Goal: Communication & Community: Share content

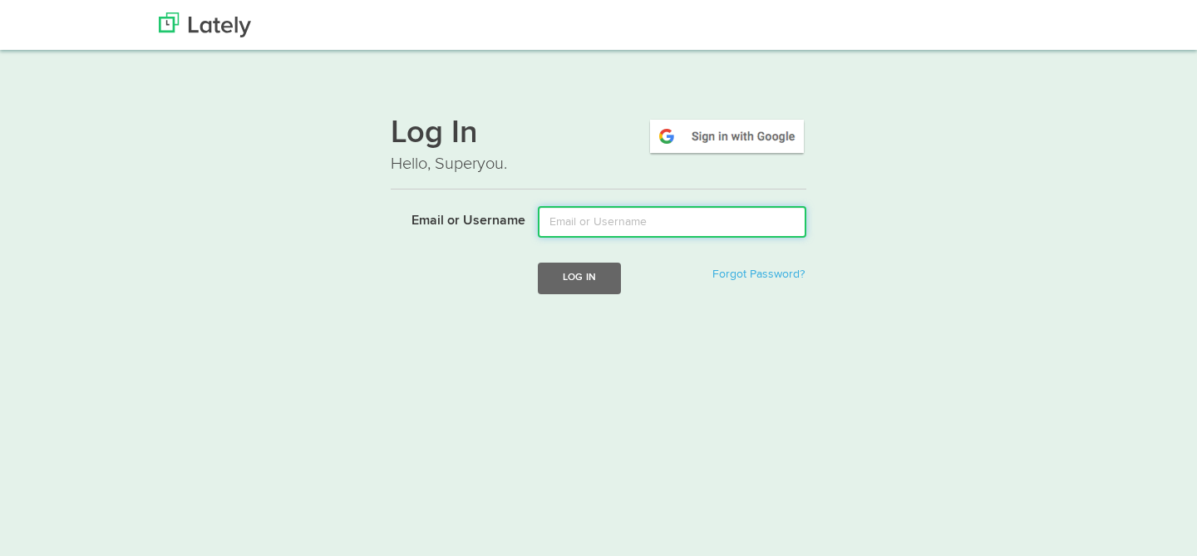
click at [639, 225] on input "Email or Username" at bounding box center [672, 222] width 269 height 32
type input "[PERSON_NAME][EMAIL_ADDRESS][DOMAIN_NAME]"
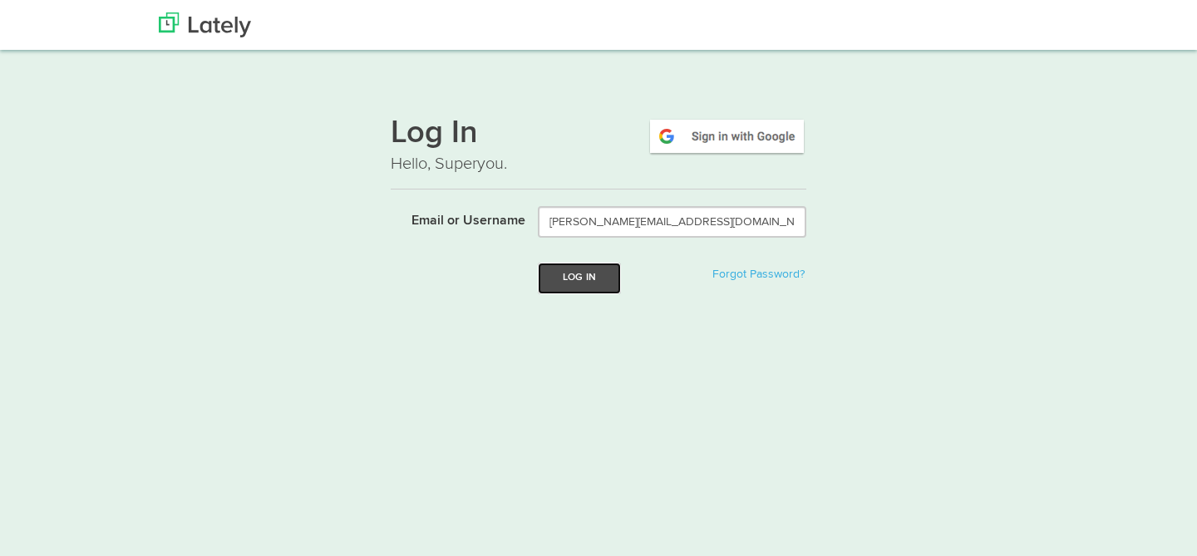
click at [576, 284] on button "Log In" at bounding box center [579, 278] width 83 height 31
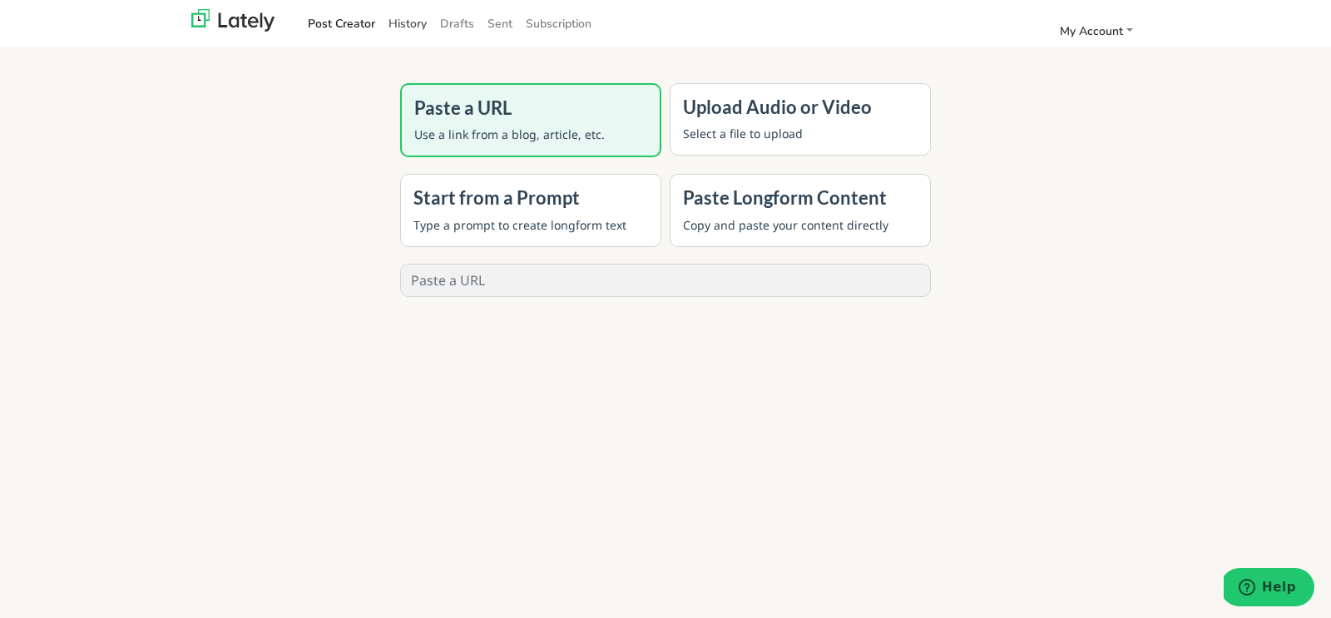
click at [402, 27] on link "History" at bounding box center [408, 23] width 52 height 27
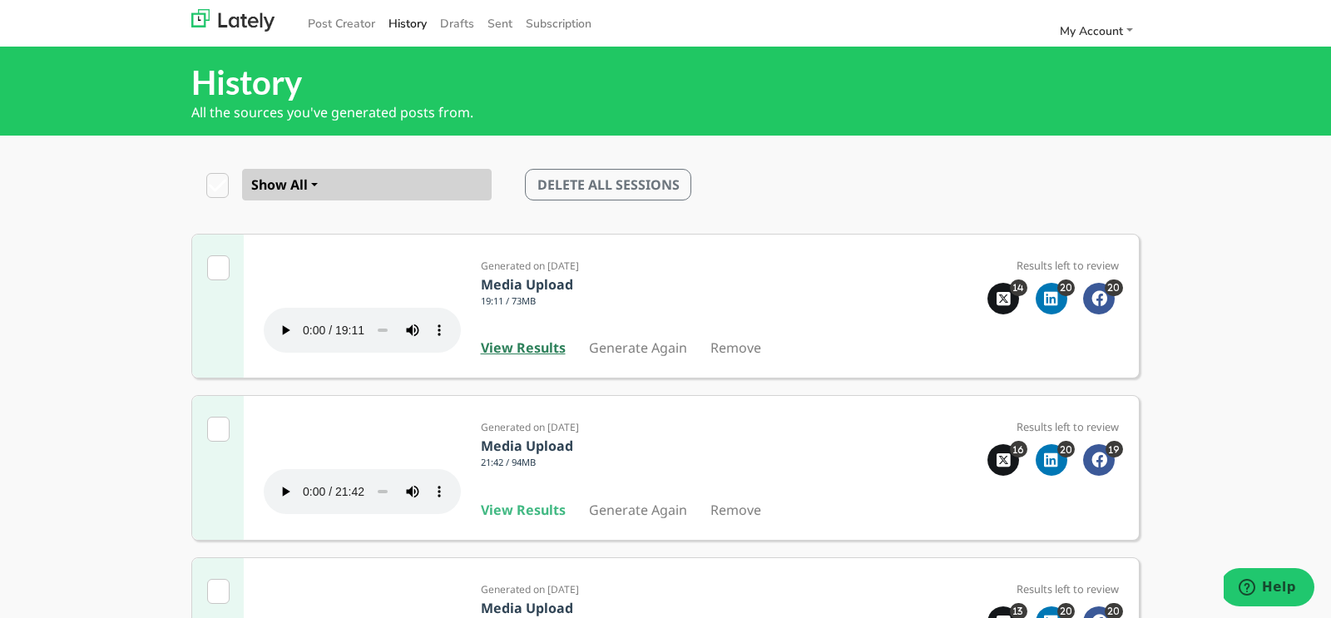
click at [531, 357] on b "View Results" at bounding box center [523, 347] width 85 height 18
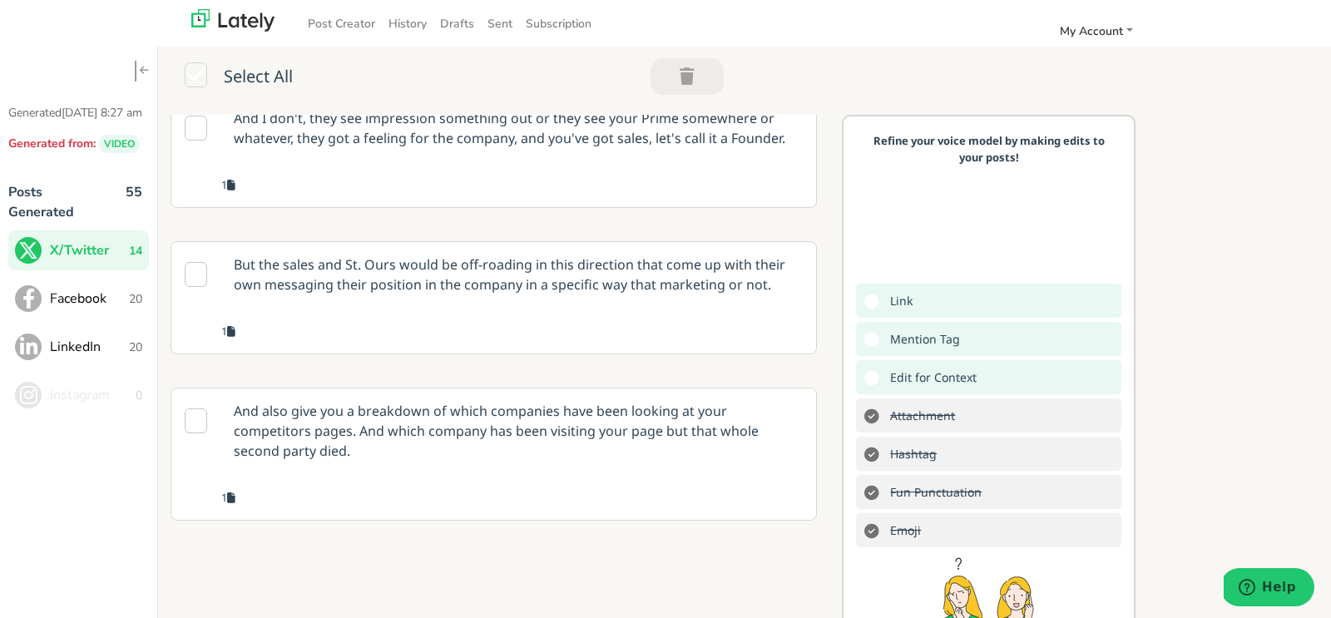
scroll to position [2151, 0]
click at [487, 320] on div "But the sales and St. Ours would be off-roading in this direction that come up …" at bounding box center [518, 281] width 595 height 78
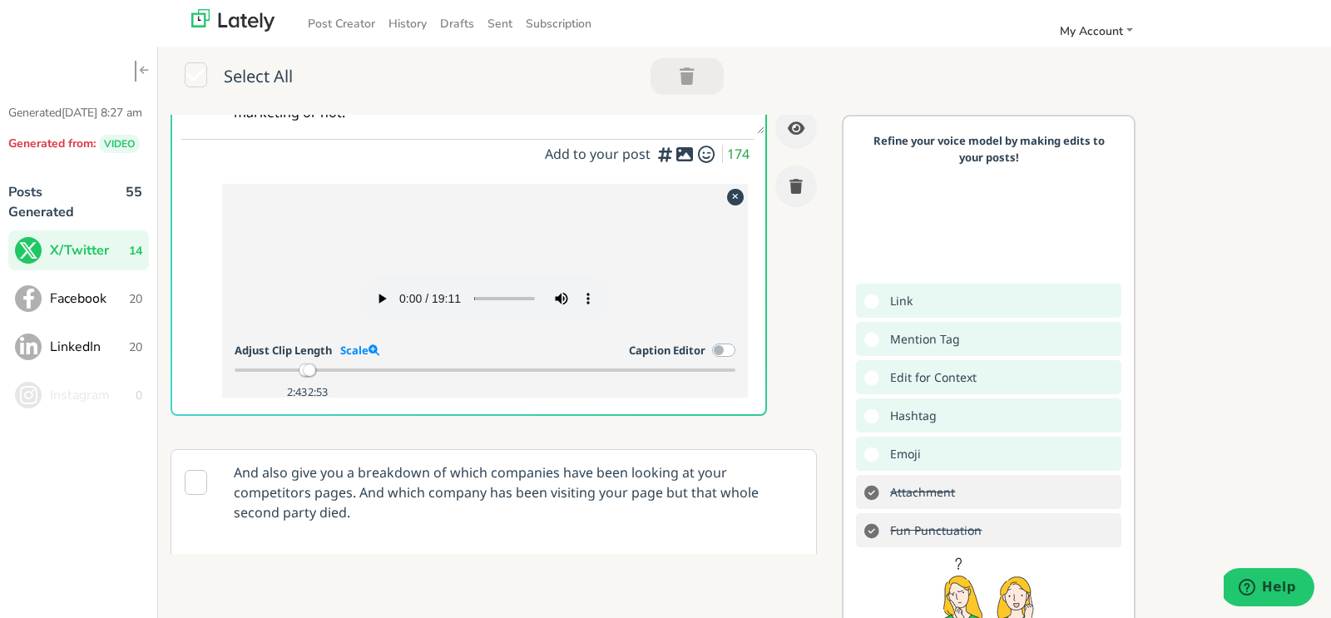
scroll to position [2128, 0]
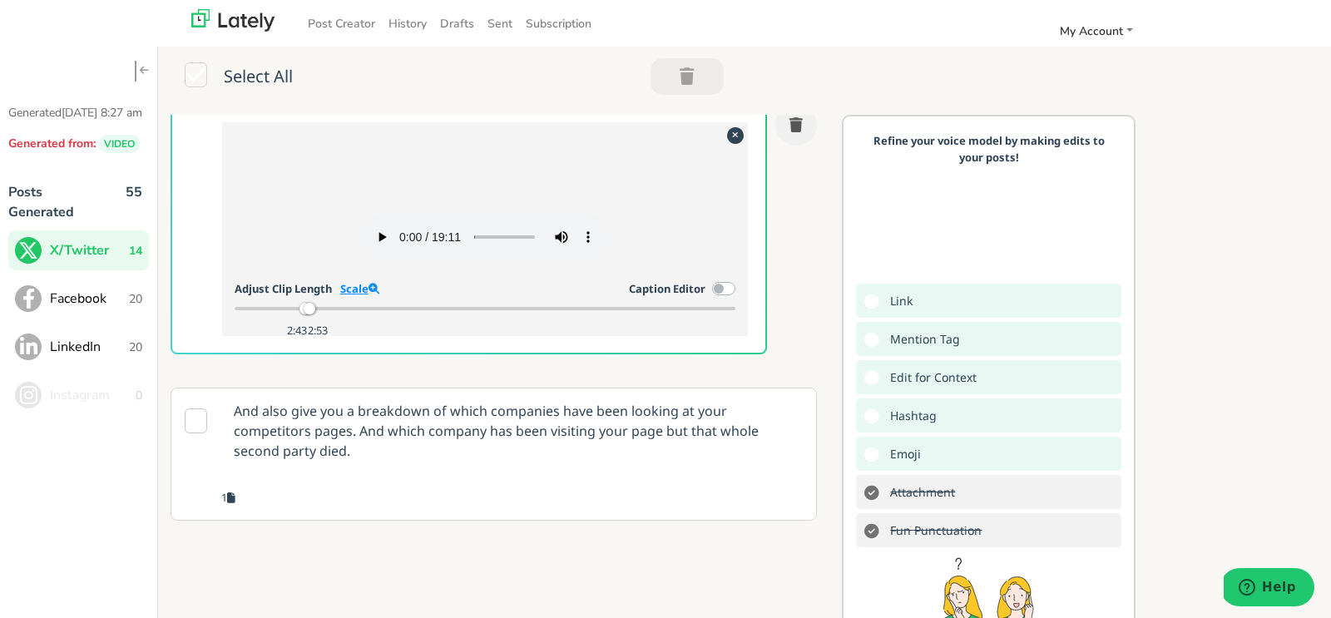
click at [359, 296] on link "Scale" at bounding box center [359, 288] width 39 height 15
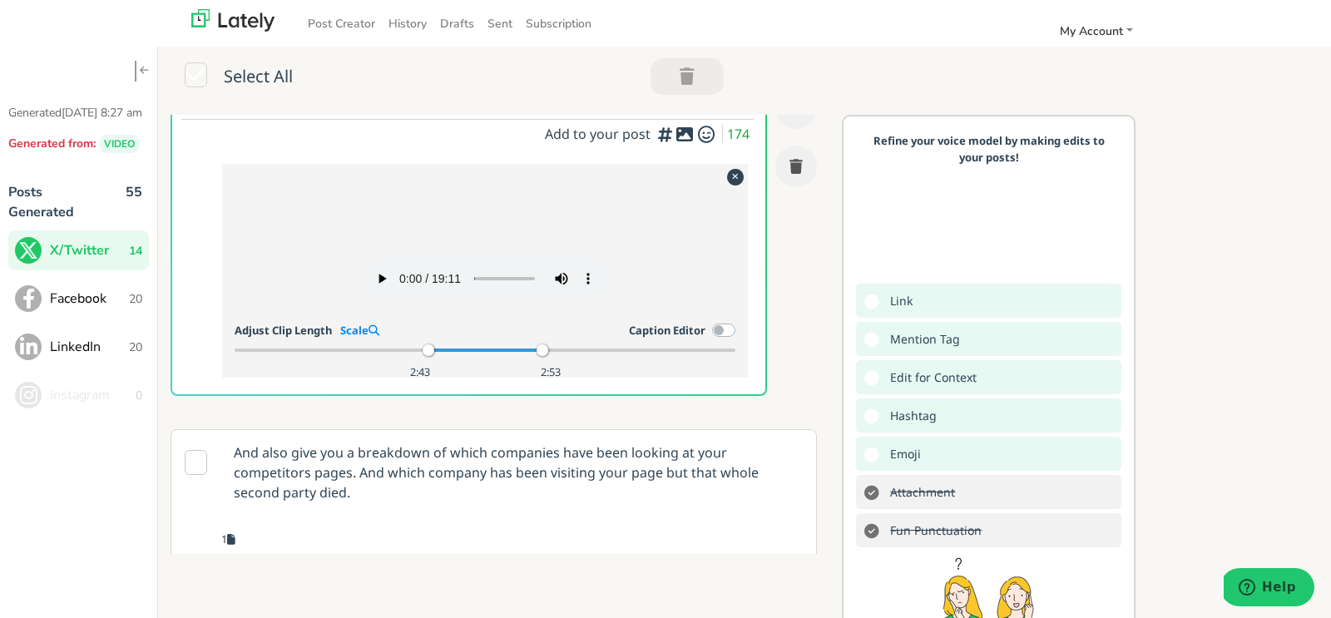
scroll to position [2053, 0]
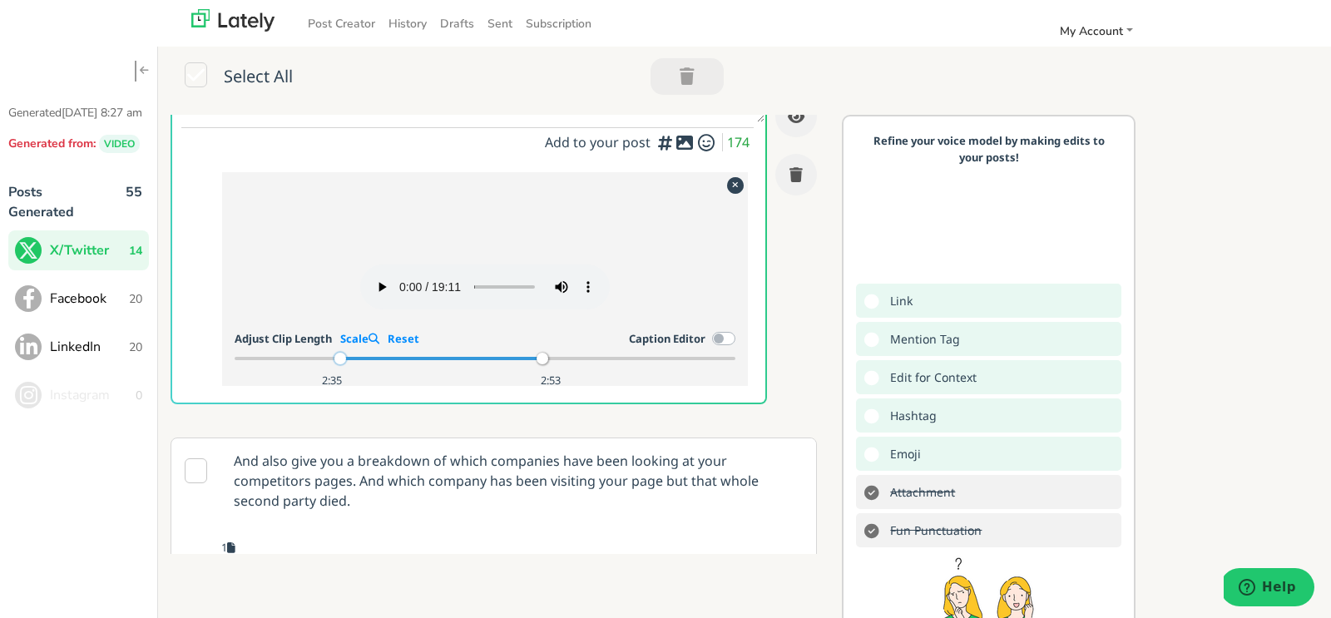
drag, startPoint x: 425, startPoint y: 422, endPoint x: 338, endPoint y: 415, distance: 87.6
click at [338, 364] on div at bounding box center [340, 359] width 12 height 12
drag, startPoint x: 333, startPoint y: 422, endPoint x: 239, endPoint y: 427, distance: 94.1
click at [239, 364] on div at bounding box center [241, 359] width 12 height 12
click at [356, 346] on link "Scale" at bounding box center [359, 338] width 39 height 15
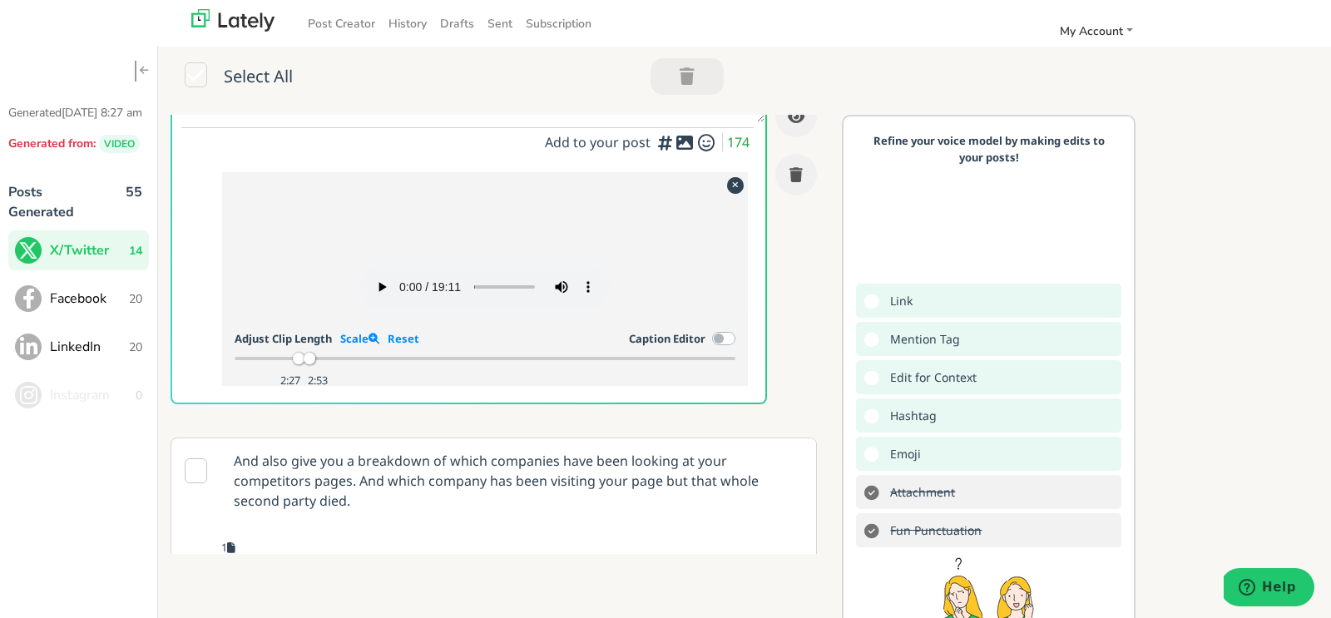
click at [294, 366] on div "2:27 2:53" at bounding box center [485, 358] width 501 height 15
click at [286, 364] on div at bounding box center [289, 359] width 12 height 12
click at [356, 346] on link "Scale" at bounding box center [359, 338] width 39 height 15
drag, startPoint x: 311, startPoint y: 422, endPoint x: 332, endPoint y: 422, distance: 20.8
click at [332, 364] on div at bounding box center [334, 359] width 12 height 12
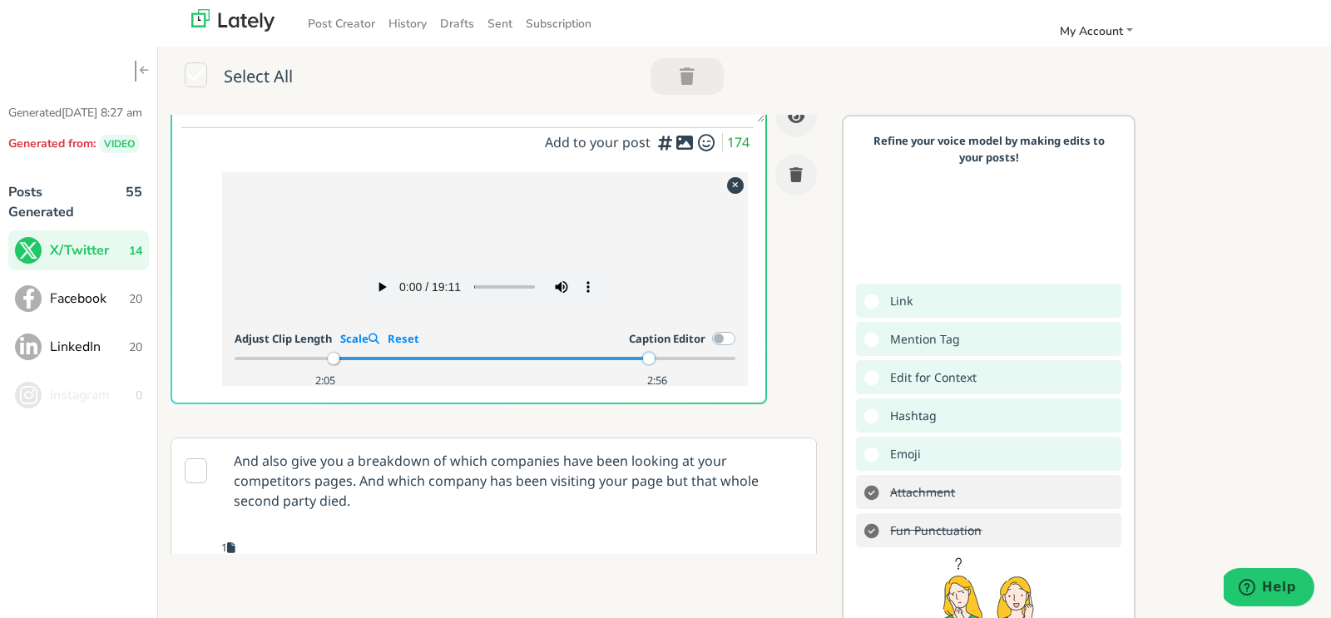
drag, startPoint x: 633, startPoint y: 419, endPoint x: 648, endPoint y: 420, distance: 15.0
click at [648, 364] on div at bounding box center [649, 359] width 12 height 12
click at [652, 364] on div at bounding box center [653, 359] width 12 height 12
click at [502, 386] on div "Your browser does not support HTML5 video. Adjust Clip Length Scale Reset Capti…" at bounding box center [485, 279] width 526 height 214
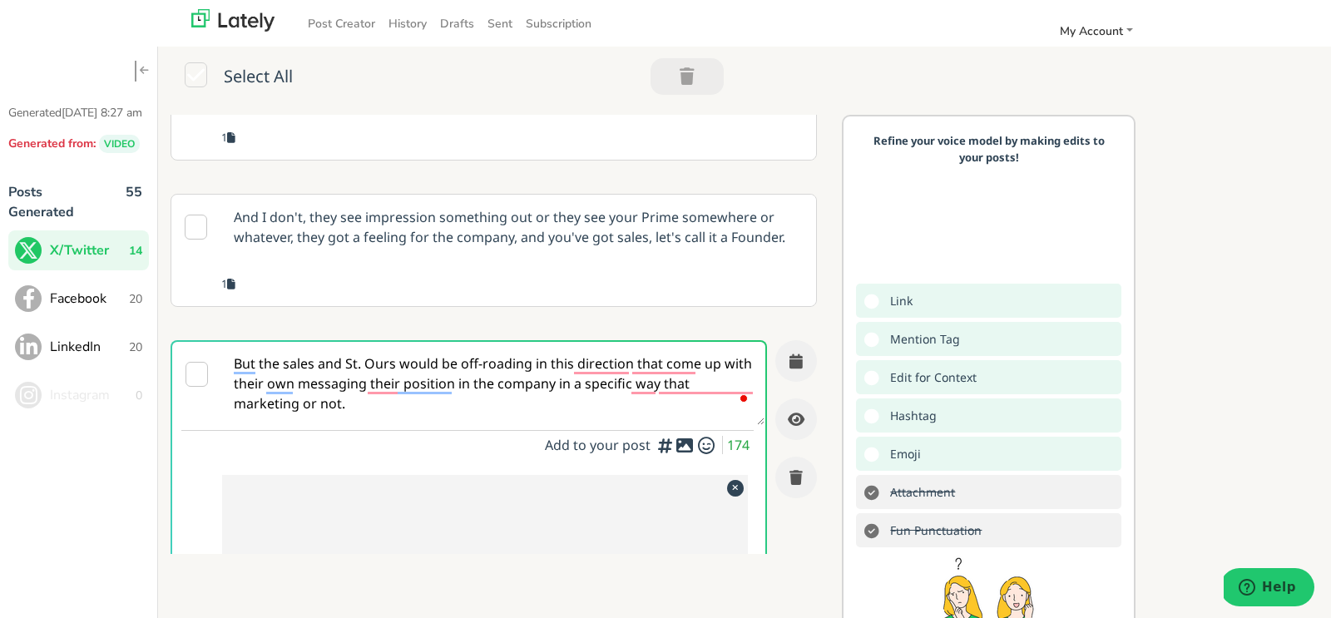
scroll to position [1745, 0]
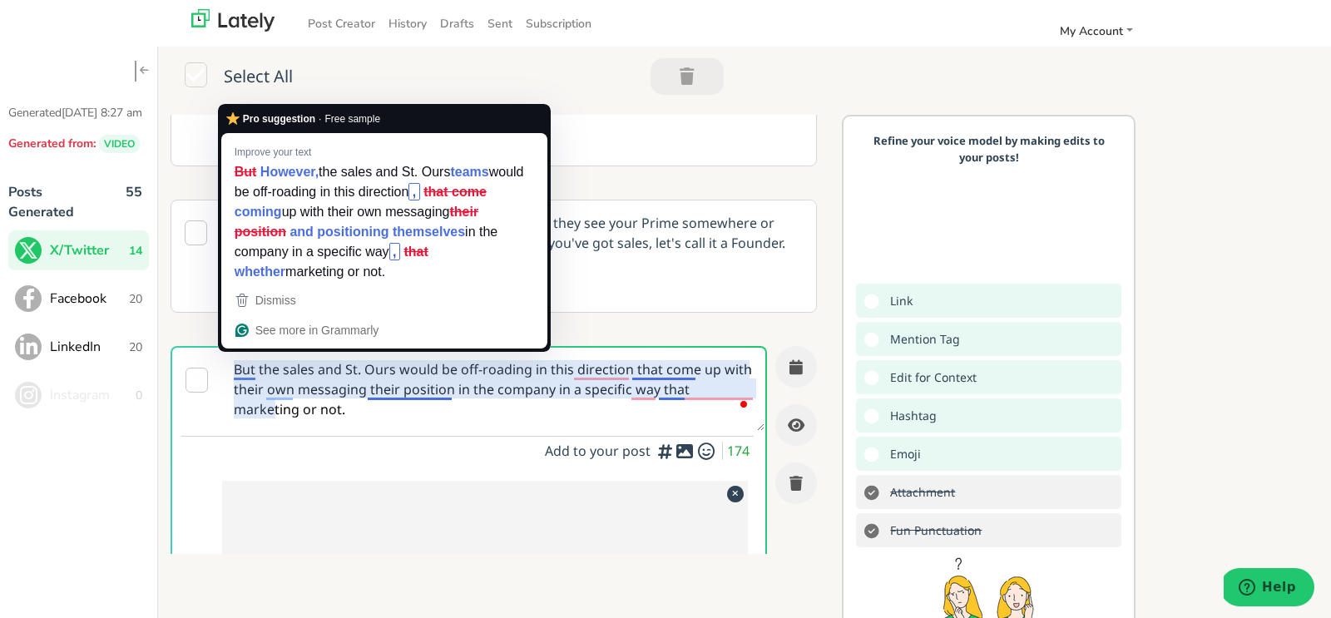
drag, startPoint x: 277, startPoint y: 402, endPoint x: 235, endPoint y: 358, distance: 61.2
click at [235, 358] on textarea "But the sales and St. Ours would be off-roading in this direction that come up …" at bounding box center [493, 389] width 543 height 83
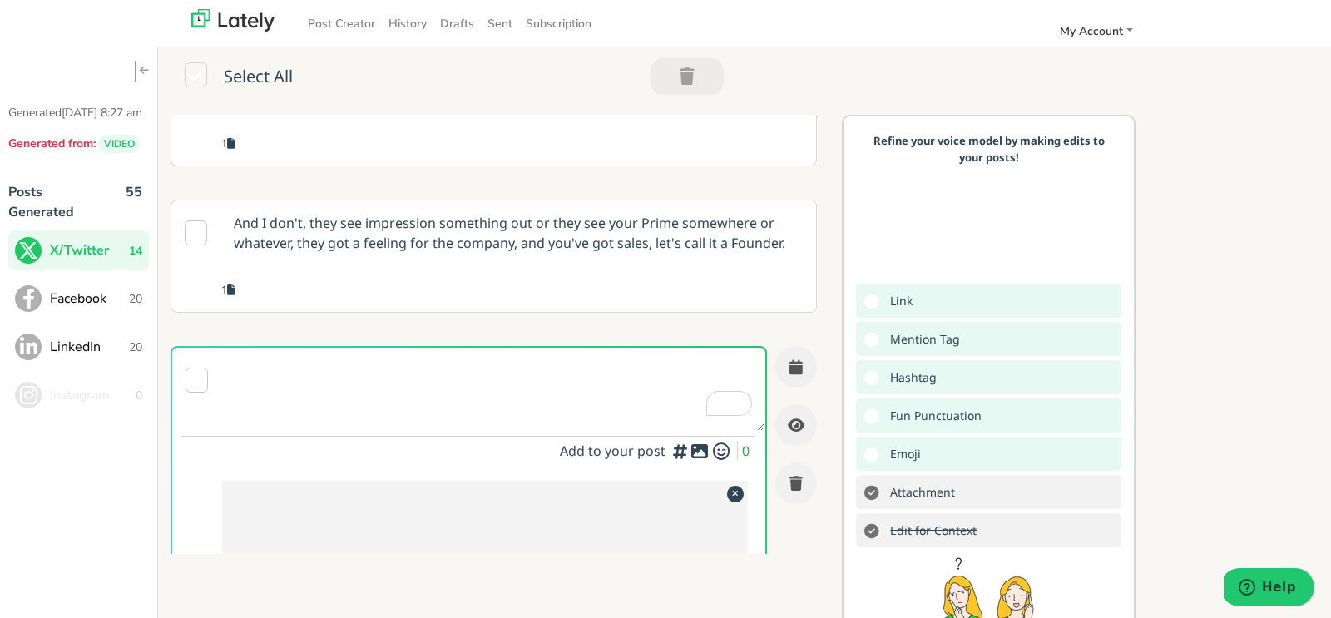
paste textarea ""Sales and SDRs would be off running in this direction. They're coming up with …"
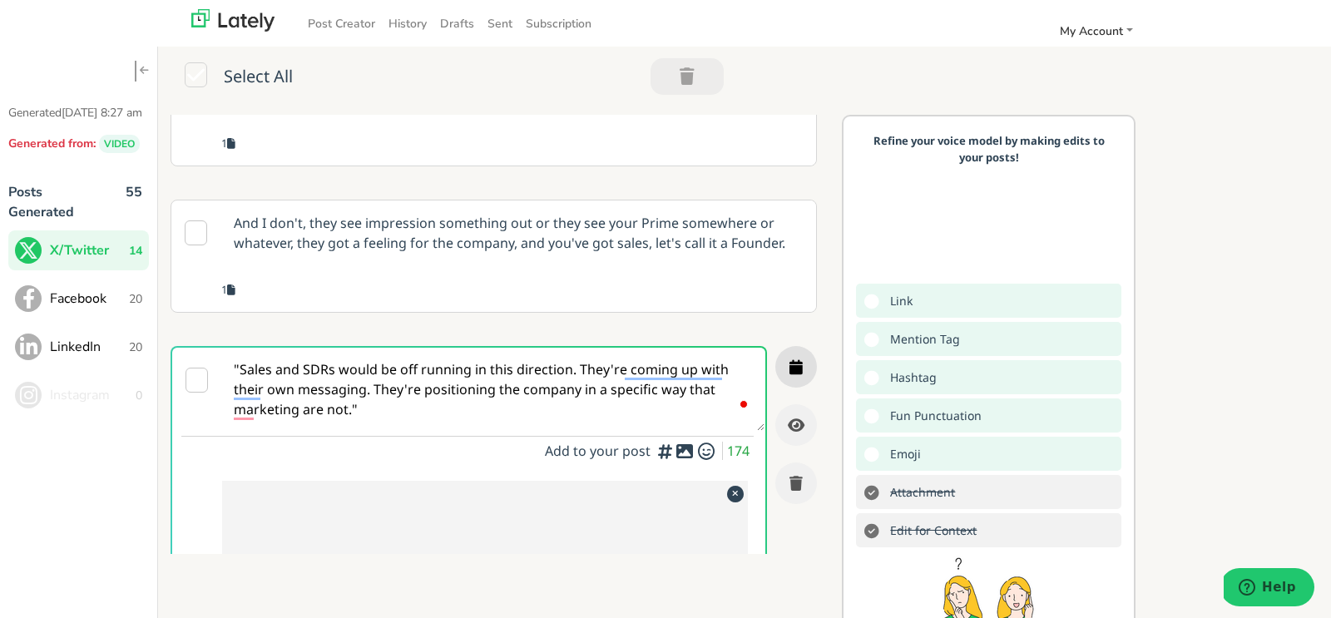
type textarea ""Sales and SDRs would be off running in this direction. They're coming up with …"
click at [799, 359] on icon "button" at bounding box center [795, 366] width 13 height 15
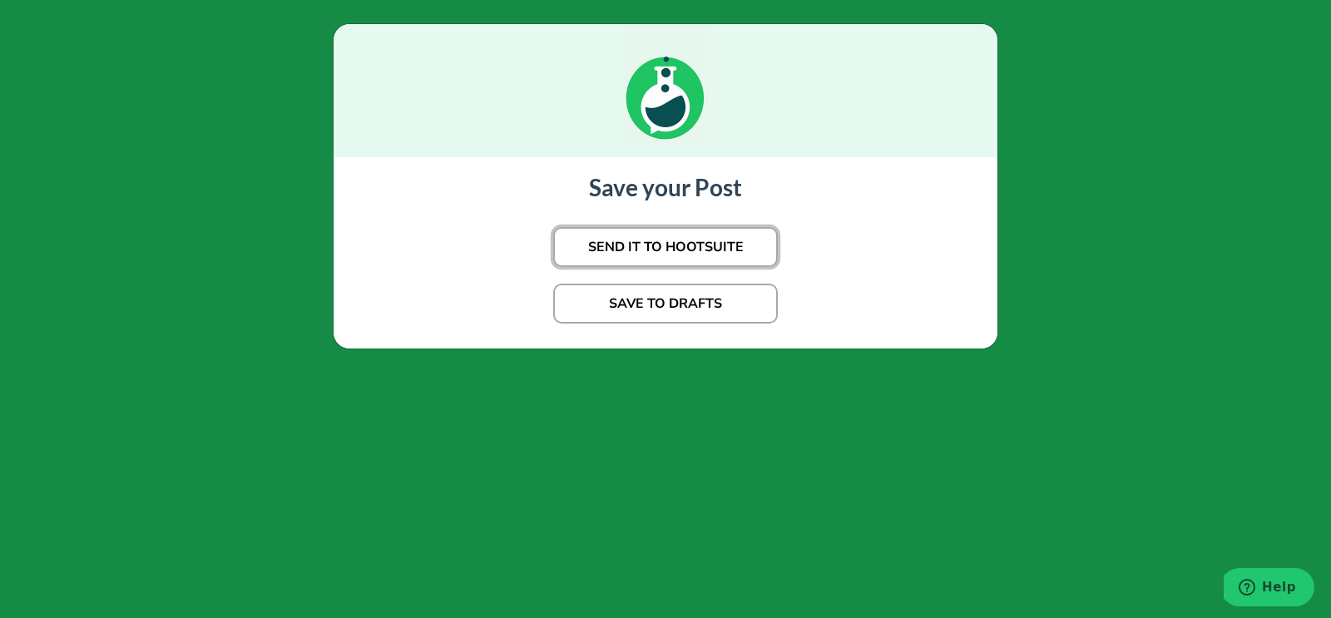
click at [693, 239] on button "SEND IT TO HOOTSUITE" at bounding box center [665, 247] width 225 height 40
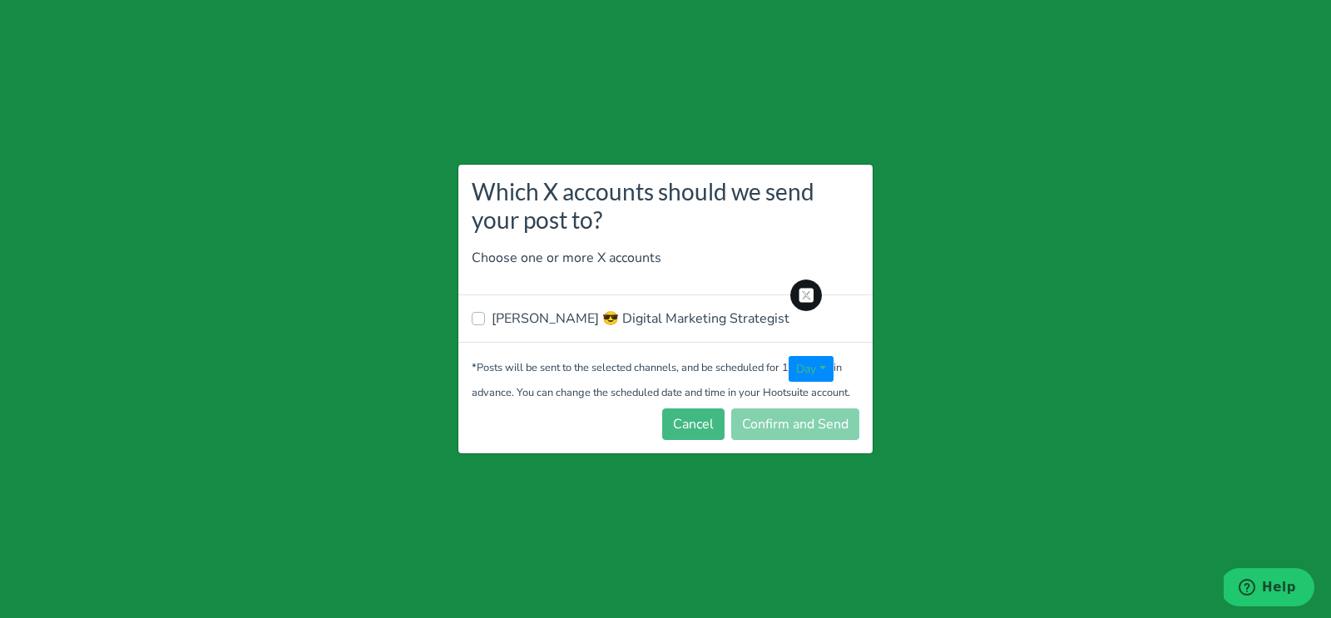
click at [628, 323] on label "[PERSON_NAME] 😎 Digital Marketing Strategist" at bounding box center [640, 319] width 298 height 20
click at [485, 323] on input "[PERSON_NAME] 😎 Digital Marketing Strategist" at bounding box center [478, 317] width 13 height 17
checkbox input "true"
click at [760, 429] on button "Confirm and Send" at bounding box center [795, 424] width 128 height 32
